Goal: Task Accomplishment & Management: Complete application form

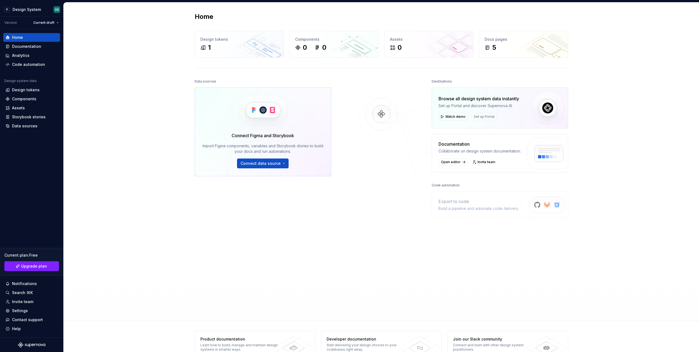
click at [374, 172] on div at bounding box center [381, 183] width 55 height 211
click at [27, 309] on div "Settings" at bounding box center [31, 310] width 52 height 5
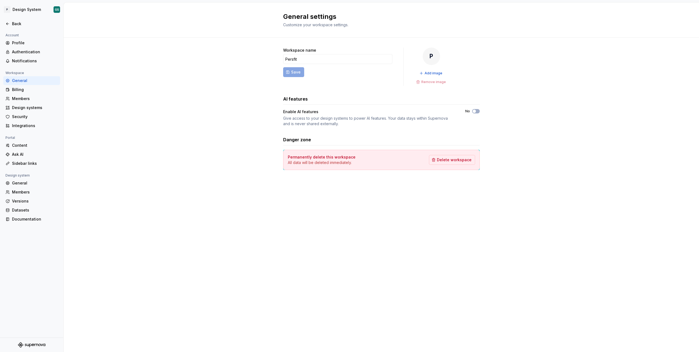
click at [340, 80] on form "Workspace name Persfit Save" at bounding box center [337, 67] width 109 height 38
click at [375, 76] on form "Workspace name Persfit Save" at bounding box center [337, 67] width 109 height 38
click at [438, 70] on button "Add image" at bounding box center [431, 73] width 27 height 8
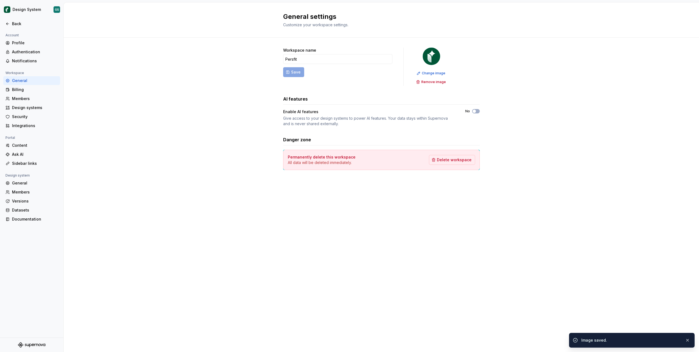
click at [436, 197] on div "General settings Customize your workspace settings. Workspace name Persfit Save…" at bounding box center [382, 176] width 636 height 349
click at [349, 111] on div "Enable AI features" at bounding box center [369, 111] width 172 height 5
click at [34, 55] on div "Authentication" at bounding box center [31, 52] width 57 height 9
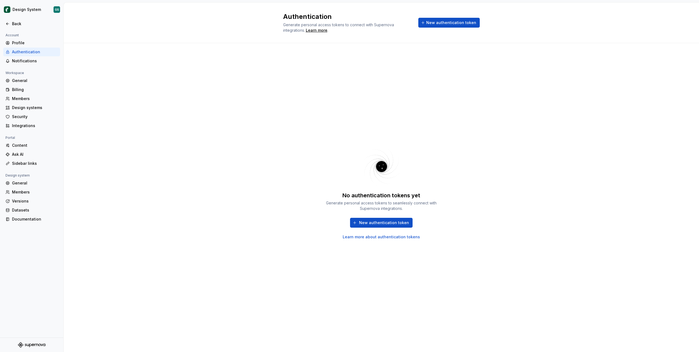
click at [228, 137] on div "No authentication tokens yet Generate personal access tokens to seamlessly conn…" at bounding box center [382, 197] width 636 height 309
click at [34, 184] on div "General" at bounding box center [35, 182] width 46 height 5
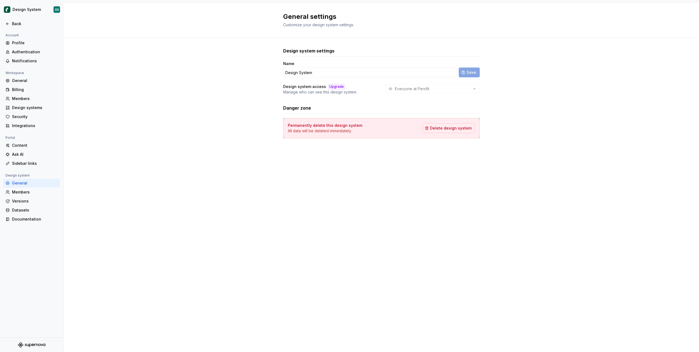
click at [160, 96] on div "Design system settings Name Design System Save Design system access Upgrade Man…" at bounding box center [382, 98] width 636 height 121
click at [29, 43] on div "Profile" at bounding box center [35, 42] width 46 height 5
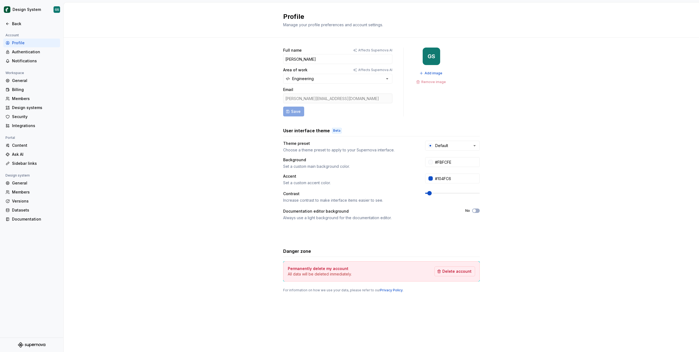
click at [318, 96] on div "[PERSON_NAME][EMAIL_ADDRESS][DOMAIN_NAME]" at bounding box center [337, 98] width 109 height 10
click at [296, 95] on div "[PERSON_NAME][EMAIL_ADDRESS][DOMAIN_NAME]" at bounding box center [337, 98] width 109 height 10
click at [328, 96] on div "[PERSON_NAME][EMAIL_ADDRESS][DOMAIN_NAME]" at bounding box center [337, 98] width 109 height 10
click at [319, 97] on div "[PERSON_NAME][EMAIL_ADDRESS][DOMAIN_NAME]" at bounding box center [337, 98] width 109 height 10
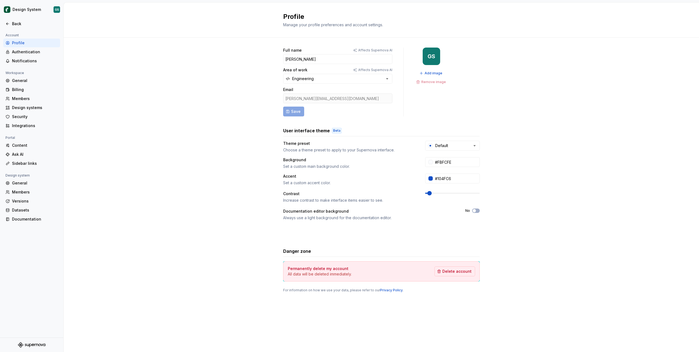
click at [319, 97] on div "[PERSON_NAME][EMAIL_ADDRESS][DOMAIN_NAME]" at bounding box center [337, 98] width 109 height 10
click at [323, 100] on div "[PERSON_NAME][EMAIL_ADDRESS][DOMAIN_NAME]" at bounding box center [337, 98] width 109 height 10
click at [454, 274] on button "Delete account" at bounding box center [455, 271] width 41 height 10
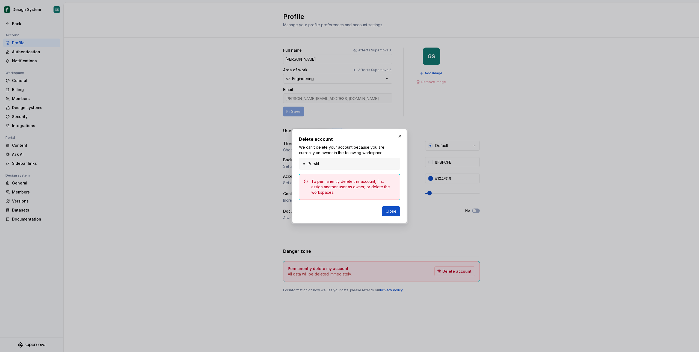
click at [340, 162] on li "Persfit" at bounding box center [352, 163] width 89 height 5
click at [391, 208] on button "Close" at bounding box center [391, 211] width 18 height 10
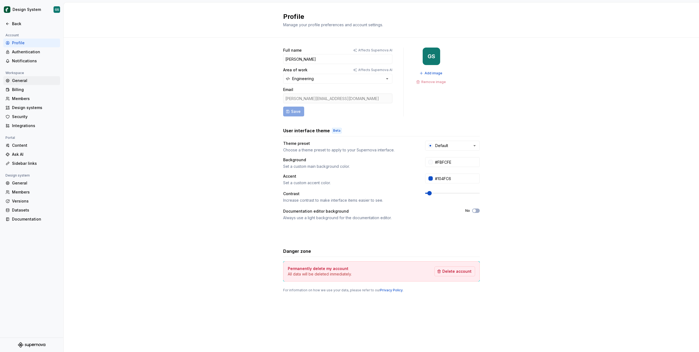
click at [29, 83] on div "General" at bounding box center [35, 80] width 46 height 5
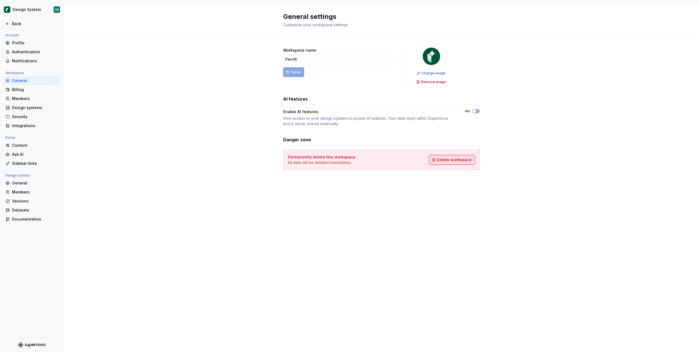
click at [462, 160] on span "Delete workspace" at bounding box center [454, 159] width 35 height 5
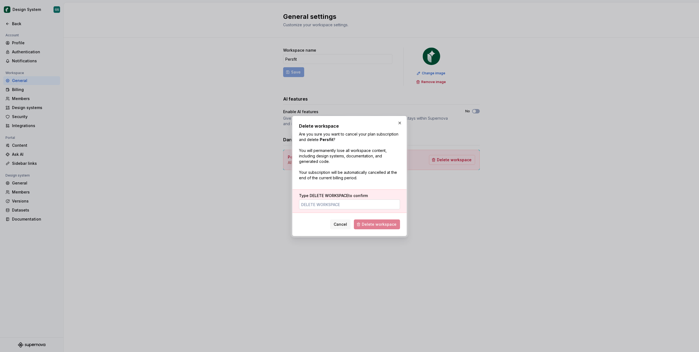
click at [359, 204] on input "Type DELETE WORKSPACE to confirm" at bounding box center [349, 204] width 101 height 10
type input "DELETE WORKSPACE"
click at [365, 222] on span "Delete workspace" at bounding box center [379, 224] width 35 height 5
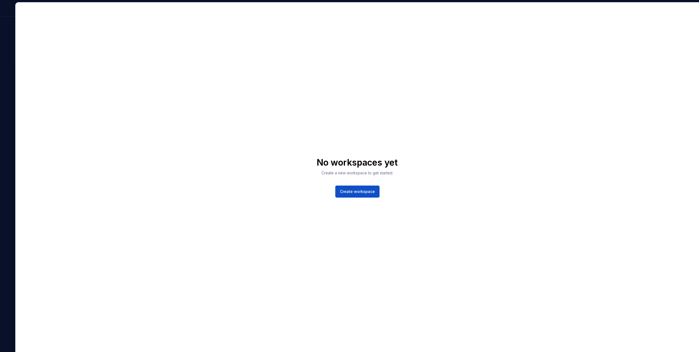
click at [4, 14] on div at bounding box center [7, 9] width 15 height 14
click at [3, 20] on div at bounding box center [7, 177] width 15 height 350
click at [10, 16] on div at bounding box center [7, 9] width 15 height 14
click at [8, 10] on div at bounding box center [7, 9] width 15 height 14
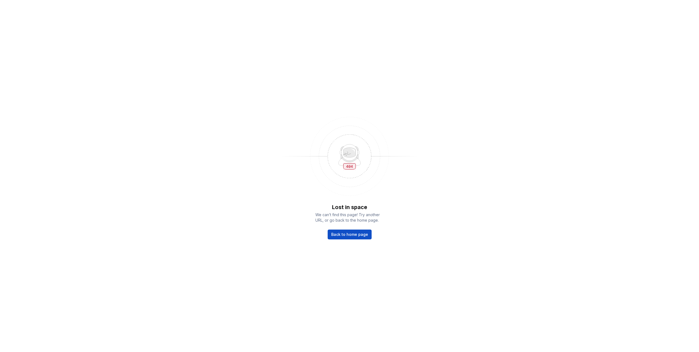
click at [349, 227] on div "Lost in space We can’t find this page! Try another URL, or go back to the home …" at bounding box center [349, 221] width 68 height 36
click at [362, 228] on div "Lost in space We can’t find this page! Try another URL, or go back to the home …" at bounding box center [349, 221] width 68 height 36
click at [365, 230] on link "Back to home page" at bounding box center [350, 234] width 44 height 10
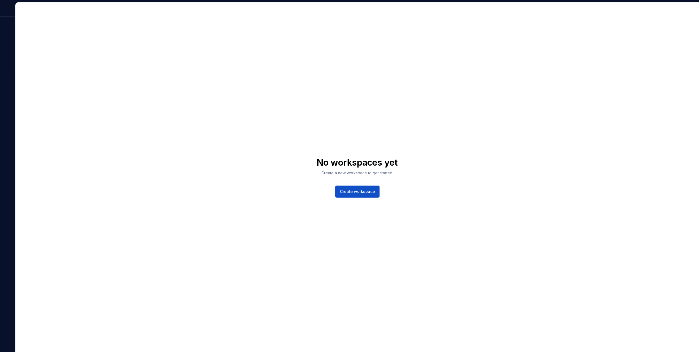
click at [9, 12] on div at bounding box center [7, 9] width 15 height 14
click at [8, 10] on div at bounding box center [7, 9] width 15 height 14
click at [22, 49] on div "No workspaces yet Create a new workspace to get started. Create workspace" at bounding box center [358, 176] width 684 height 349
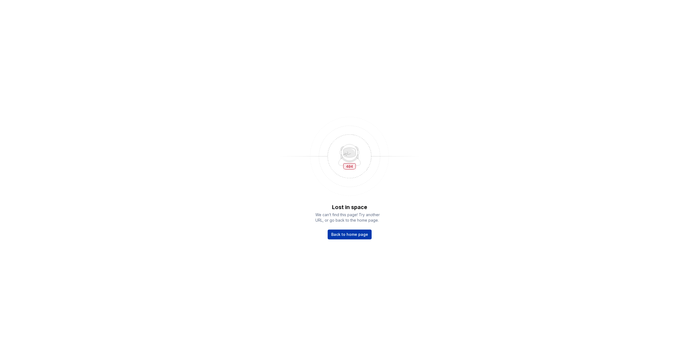
click at [360, 232] on span "Back to home page" at bounding box center [349, 234] width 37 height 5
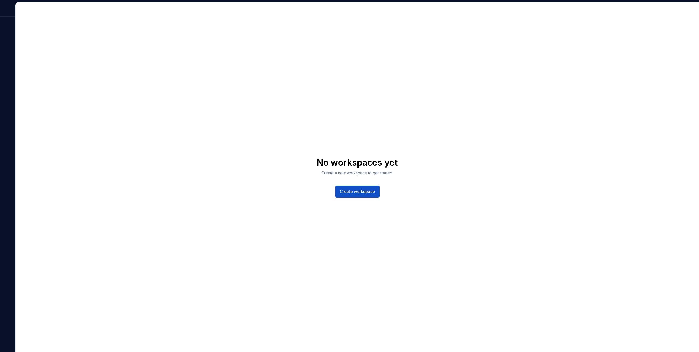
click at [605, 20] on div "No workspaces yet Create a new workspace to get started. Create workspace" at bounding box center [358, 176] width 684 height 349
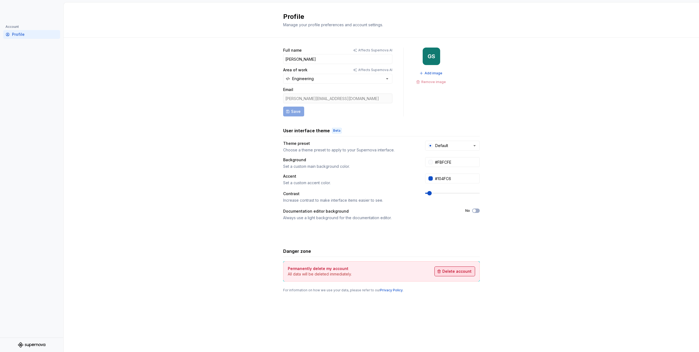
click at [451, 271] on span "Delete account" at bounding box center [456, 270] width 29 height 5
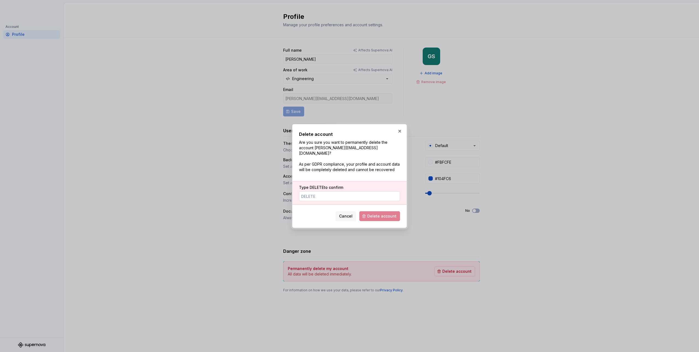
click at [377, 191] on input "Type DELETE to confirm" at bounding box center [349, 196] width 101 height 10
type input "DELETE"
click at [392, 213] on span "Delete account" at bounding box center [381, 215] width 29 height 5
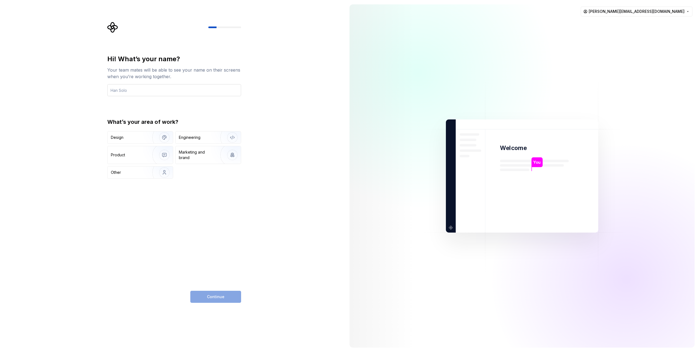
click at [162, 88] on input "text" at bounding box center [174, 90] width 134 height 12
type input "[PERSON_NAME]"
click at [197, 137] on div "Engineering" at bounding box center [190, 137] width 22 height 5
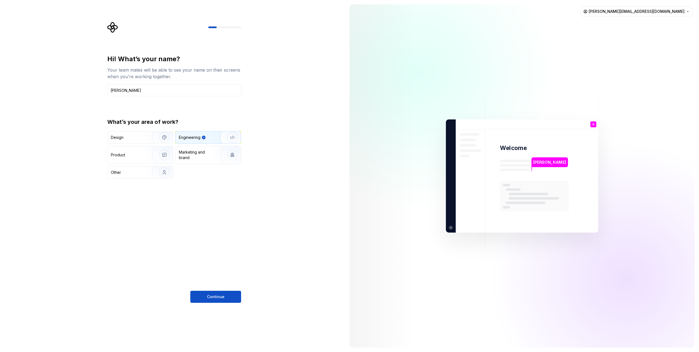
click at [227, 303] on div "Hi! What’s your name? Your team mates will be able to see your name on their sc…" at bounding box center [172, 176] width 345 height 352
click at [217, 299] on span "Continue" at bounding box center [215, 296] width 17 height 5
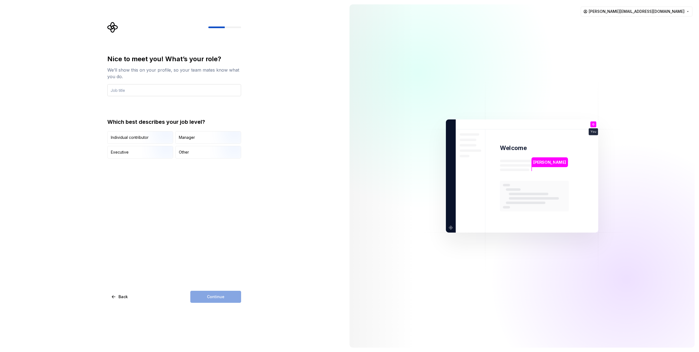
click at [152, 91] on input "text" at bounding box center [174, 90] width 134 height 12
type input "CEO"
click at [155, 152] on img "button" at bounding box center [159, 159] width 35 height 37
click at [149, 153] on img "button" at bounding box center [159, 159] width 35 height 37
click at [153, 138] on img "button" at bounding box center [159, 144] width 35 height 37
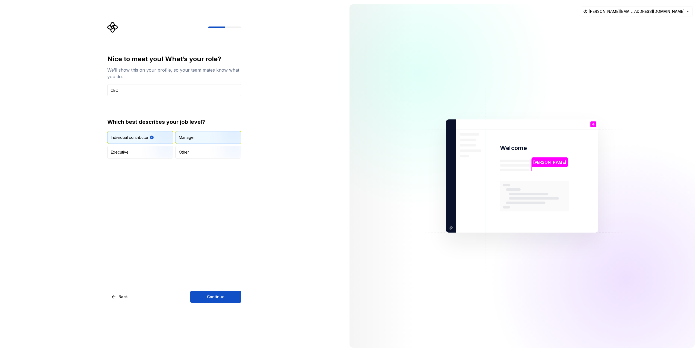
click at [179, 140] on div "Manager" at bounding box center [208, 137] width 65 height 12
click at [170, 146] on img "button" at bounding box center [159, 159] width 35 height 37
click at [200, 149] on div "Other" at bounding box center [208, 152] width 65 height 12
click at [197, 134] on div "Manager" at bounding box center [208, 137] width 65 height 12
click at [148, 137] on img "button" at bounding box center [159, 144] width 35 height 37
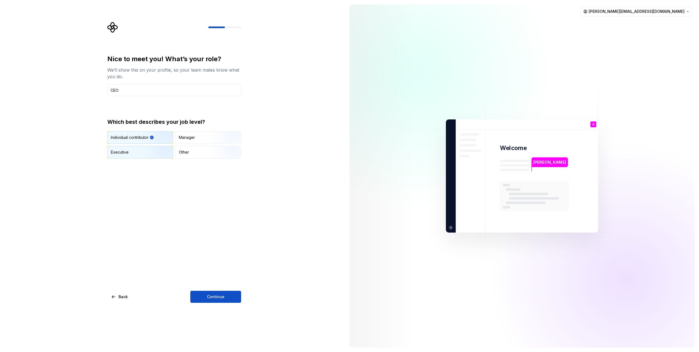
click at [132, 156] on div "Executive" at bounding box center [140, 152] width 65 height 12
click at [149, 137] on img "button" at bounding box center [159, 144] width 35 height 37
click at [196, 153] on div "Other" at bounding box center [208, 152] width 65 height 12
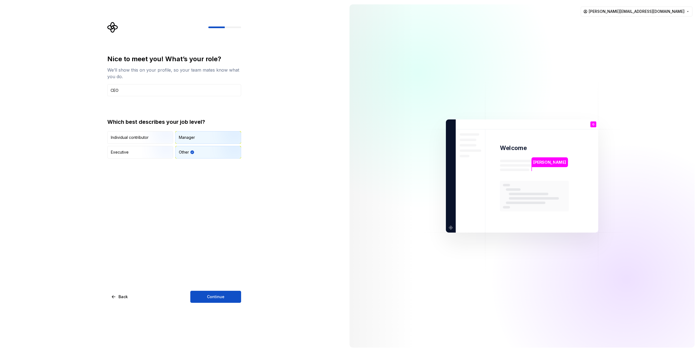
click at [191, 138] on div "Manager" at bounding box center [187, 137] width 16 height 5
click at [146, 138] on img "button" at bounding box center [159, 144] width 35 height 37
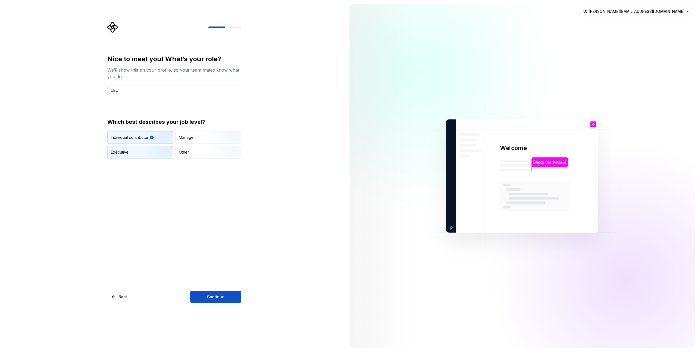
click at [127, 155] on div "Executive" at bounding box center [120, 151] width 18 height 5
click at [217, 299] on button "Continue" at bounding box center [215, 297] width 51 height 12
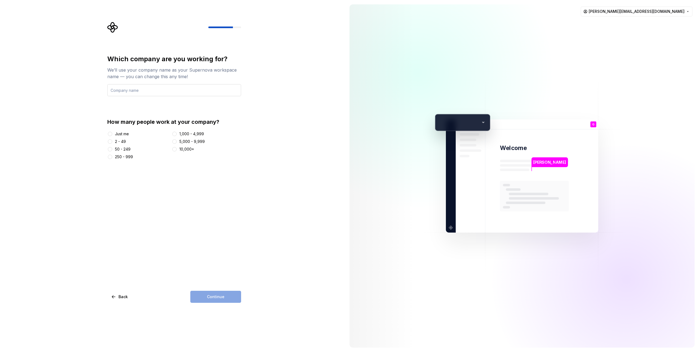
click at [155, 93] on input "text" at bounding box center [174, 90] width 134 height 12
click at [122, 141] on div "2 - 49" at bounding box center [120, 141] width 11 height 5
click at [112, 141] on button "2 - 49" at bounding box center [110, 141] width 4 height 4
click at [227, 296] on button "Continue" at bounding box center [215, 297] width 51 height 12
click at [192, 88] on input "Persfit" at bounding box center [174, 90] width 134 height 12
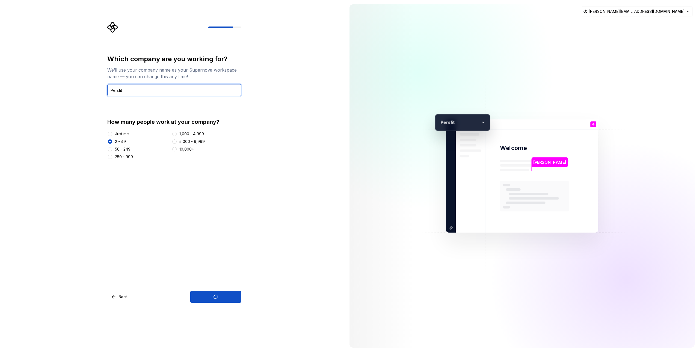
type input "Persfit C"
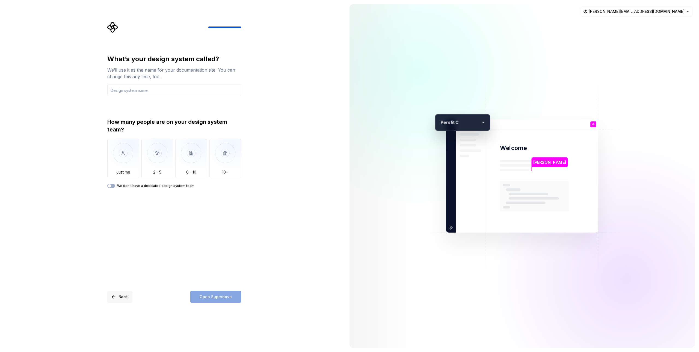
click at [121, 300] on button "Back" at bounding box center [119, 297] width 25 height 12
click at [156, 237] on div "What’s your design system called? We’ll use it as the name for your documentati…" at bounding box center [174, 179] width 134 height 248
click at [115, 295] on button "Back" at bounding box center [119, 297] width 25 height 12
click at [207, 238] on div "What’s your design system called? We’ll use it as the name for your documentati…" at bounding box center [174, 179] width 134 height 248
click at [181, 88] on input "text" at bounding box center [174, 90] width 134 height 12
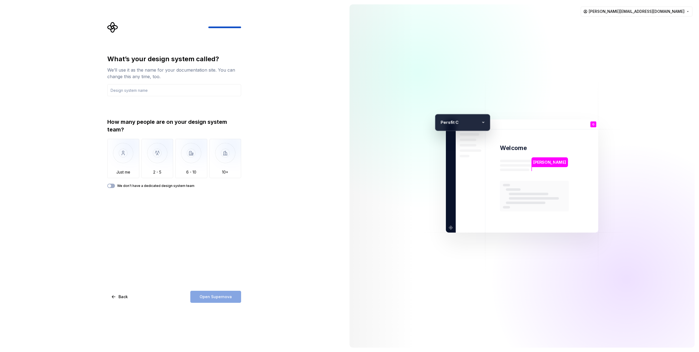
click at [195, 68] on div "We’ll use it as the name for your documentation site. You can change this any t…" at bounding box center [174, 73] width 134 height 13
click at [494, 106] on img at bounding box center [522, 176] width 221 height 258
click at [178, 44] on div "What’s your design system called? We’ll use it as the name for your documentati…" at bounding box center [176, 162] width 144 height 281
click at [138, 76] on div "We’ll use it as the name for your documentation site. You can change this any t…" at bounding box center [174, 73] width 134 height 13
click at [140, 87] on input "text" at bounding box center [174, 90] width 134 height 12
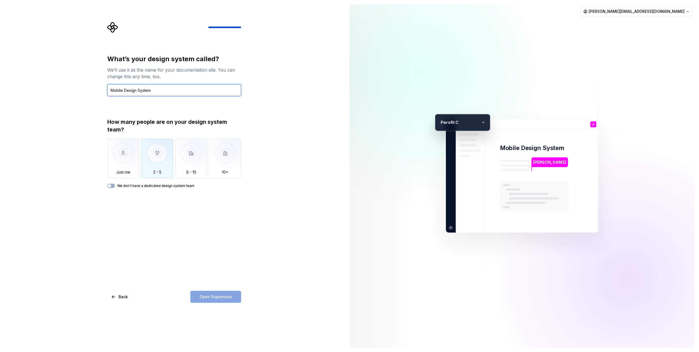
type input "Mobile Design System"
click at [151, 158] on img "button" at bounding box center [157, 157] width 32 height 37
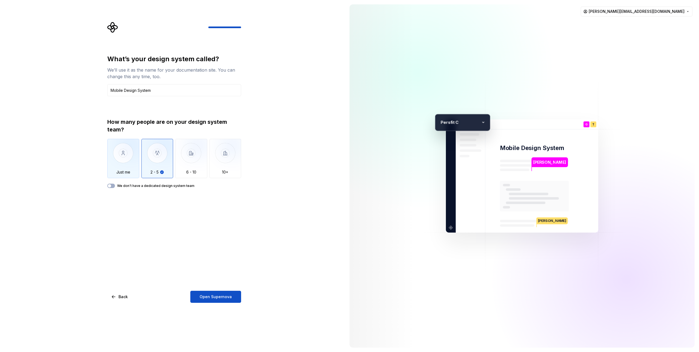
click at [127, 168] on img "button" at bounding box center [123, 157] width 32 height 37
click at [130, 186] on label "We don't have a dedicated design system team" at bounding box center [155, 186] width 77 height 4
click at [115, 186] on button "We don't have a dedicated design system team" at bounding box center [111, 186] width 8 height 4
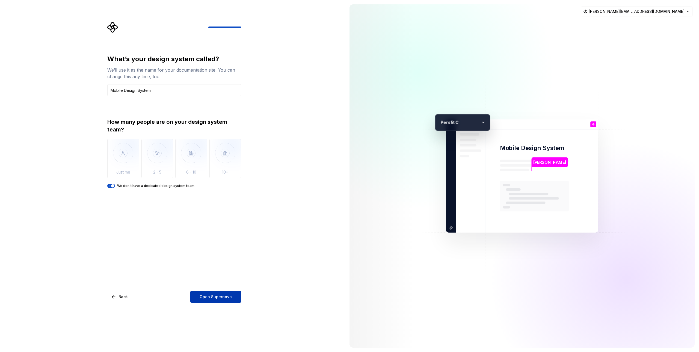
click at [224, 297] on span "Open Supernova" at bounding box center [216, 296] width 32 height 5
